Goal: Task Accomplishment & Management: Use online tool/utility

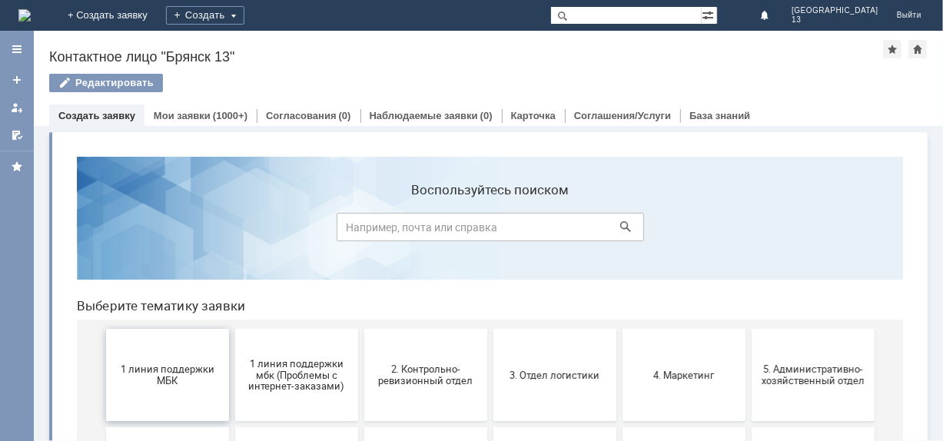
click at [171, 364] on span "1 линия поддержки МБК" at bounding box center [167, 374] width 114 height 23
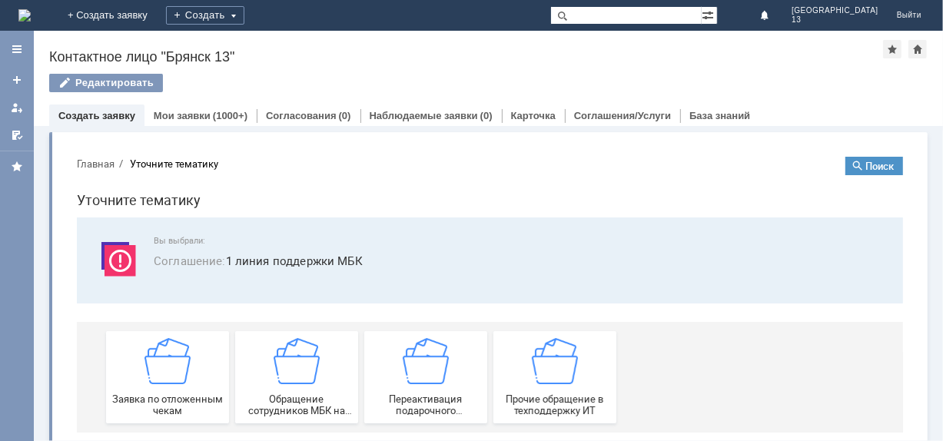
click at [174, 379] on img at bounding box center [167, 360] width 46 height 46
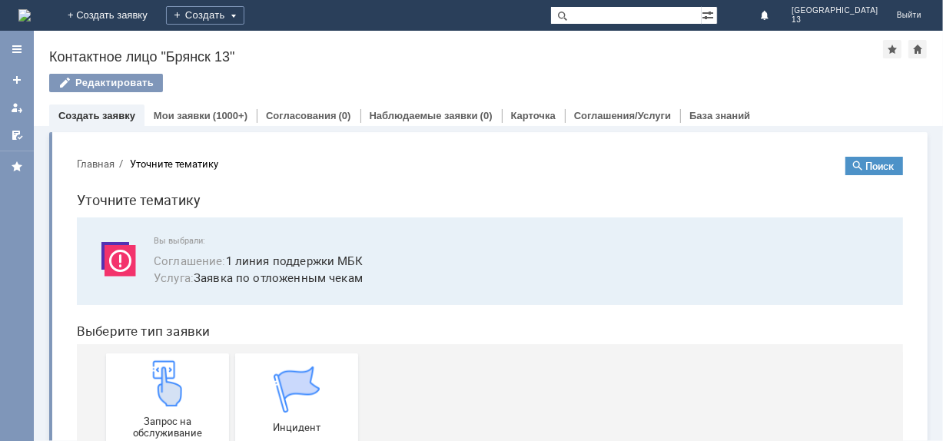
click at [174, 380] on img at bounding box center [167, 383] width 46 height 46
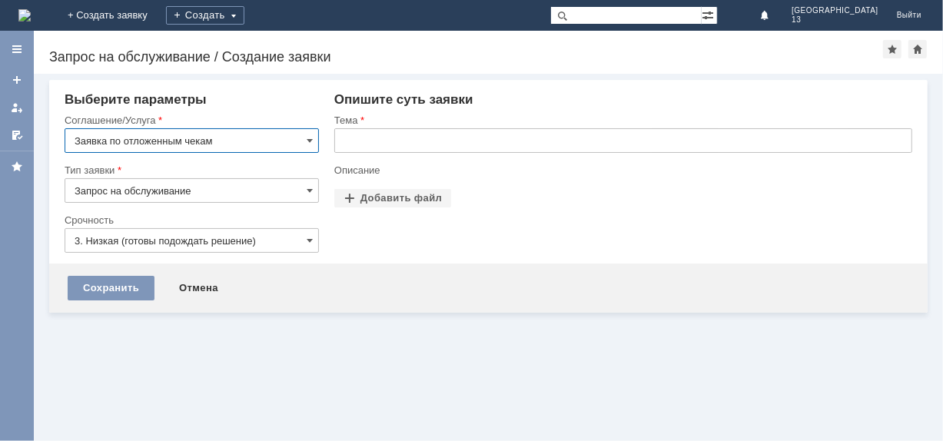
click at [383, 134] on input "text" at bounding box center [623, 140] width 578 height 25
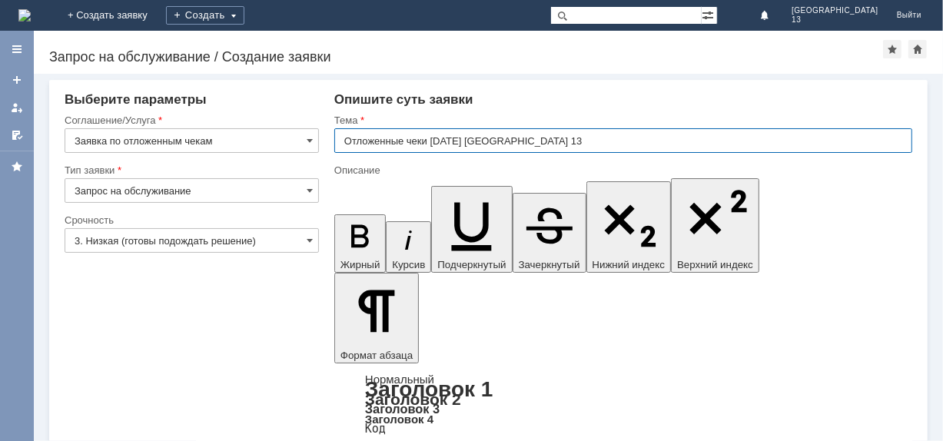
type input "Отложенные чеки [DATE] [GEOGRAPHIC_DATA] 13"
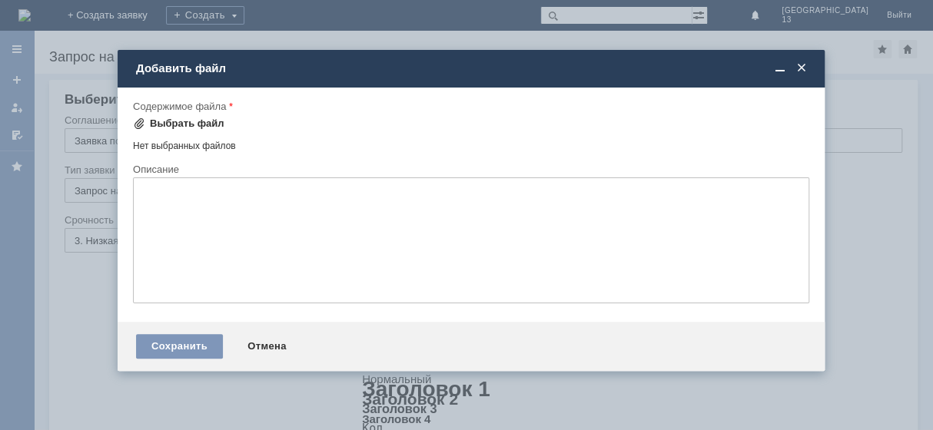
click at [157, 123] on div "Выбрать файл" at bounding box center [187, 124] width 75 height 12
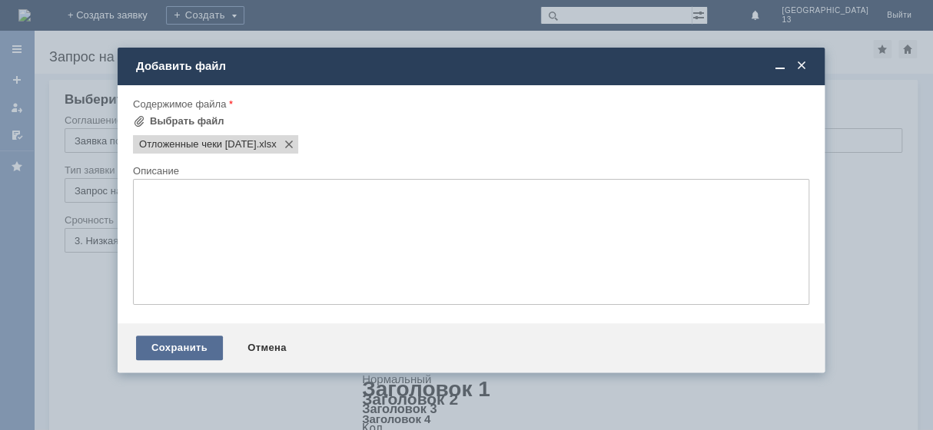
click at [179, 350] on div "Сохранить" at bounding box center [179, 348] width 87 height 25
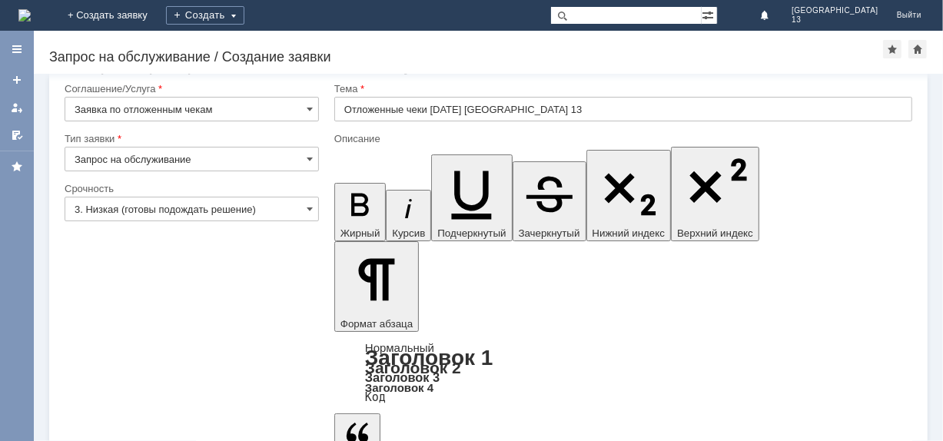
scroll to position [46, 0]
